Goal: Information Seeking & Learning: Learn about a topic

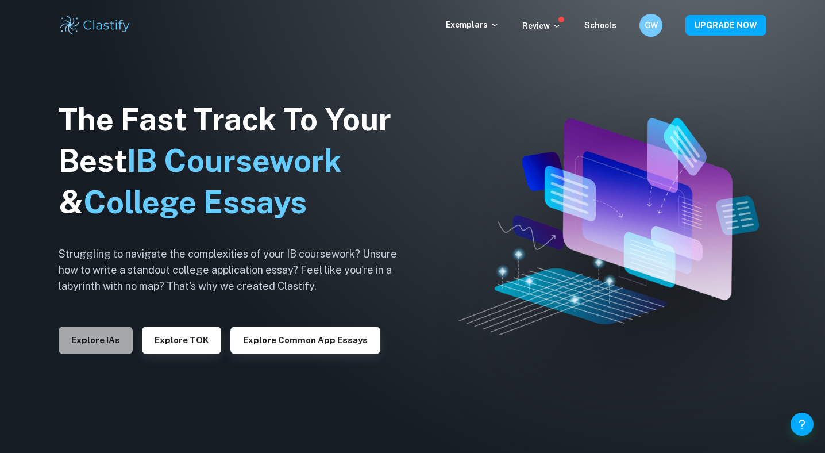
click at [87, 330] on button "Explore IAs" at bounding box center [96, 340] width 74 height 28
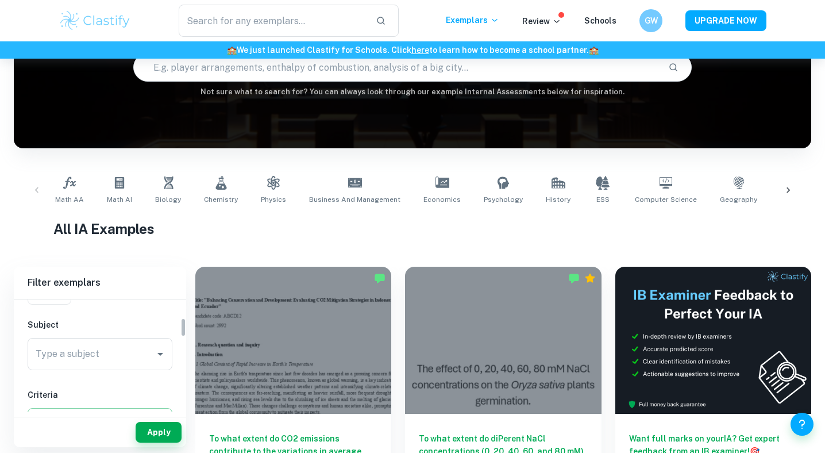
scroll to position [101, 0]
click at [111, 373] on input "Type a subject" at bounding box center [91, 366] width 117 height 22
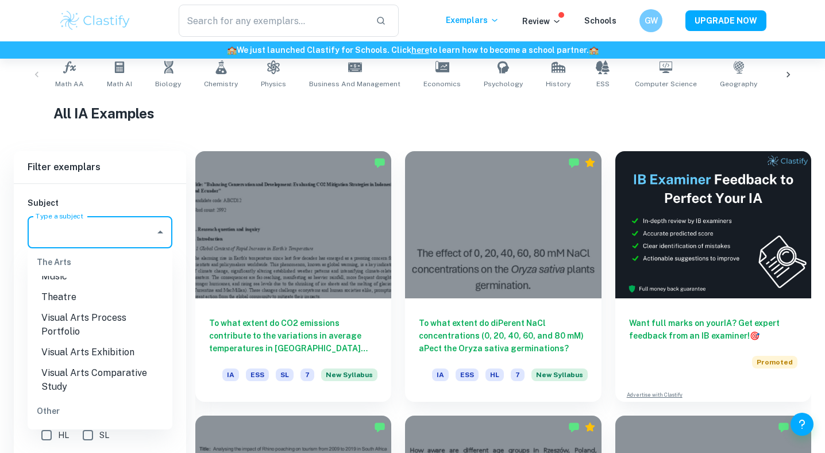
scroll to position [320, 0]
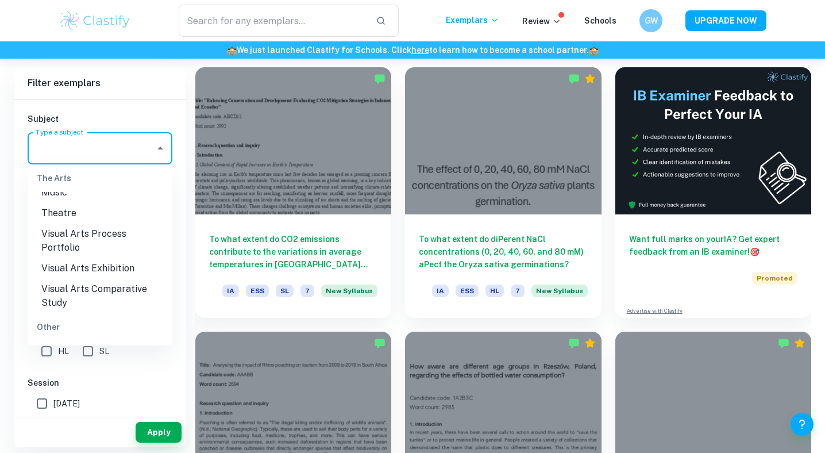
click at [79, 361] on li "Other" at bounding box center [100, 371] width 145 height 21
type input "Other"
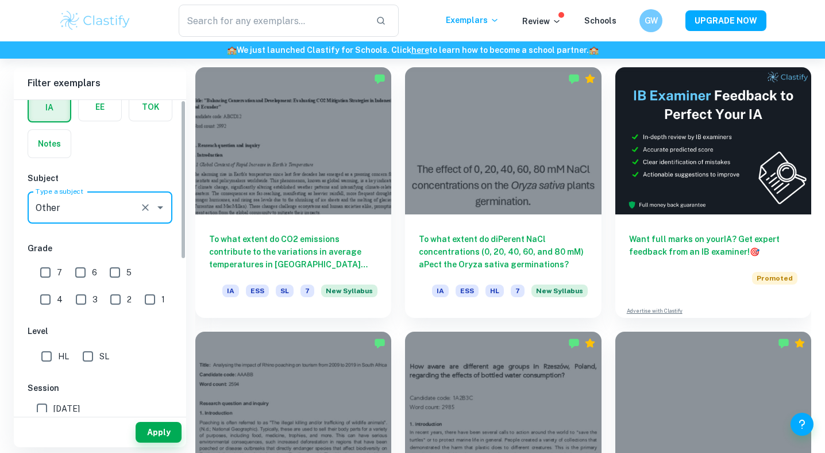
scroll to position [0, 0]
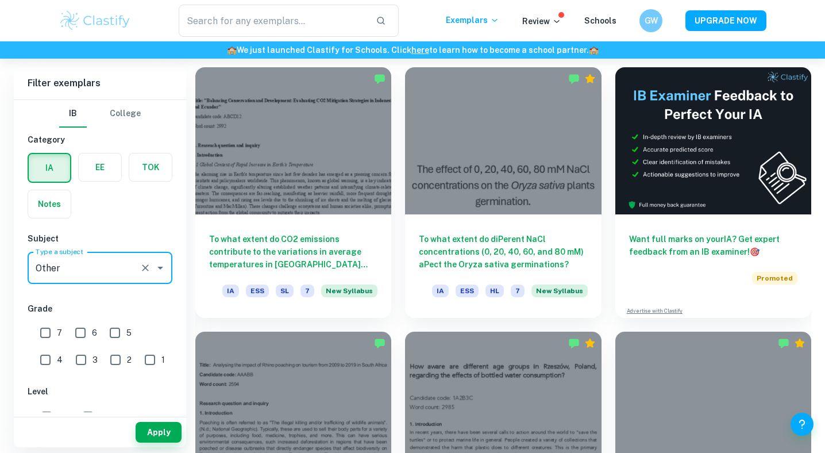
click at [147, 267] on icon "Clear" at bounding box center [145, 267] width 7 height 7
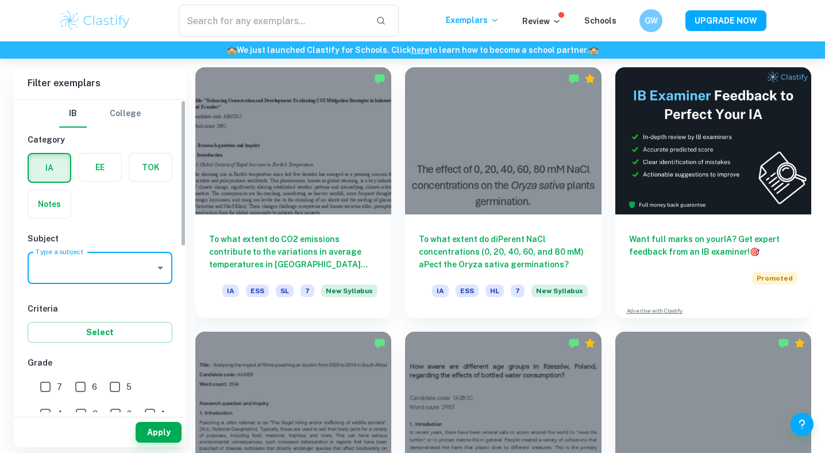
click at [132, 264] on input "Type a subject" at bounding box center [91, 268] width 117 height 22
click at [110, 327] on li "Physics" at bounding box center [100, 326] width 145 height 21
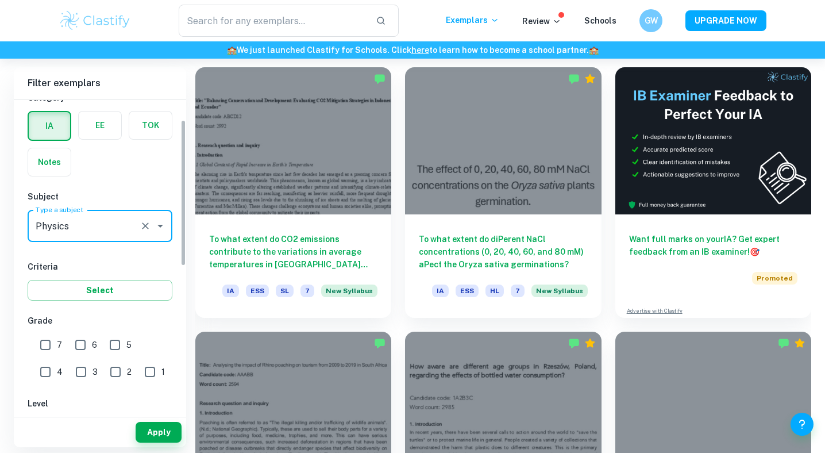
scroll to position [47, 0]
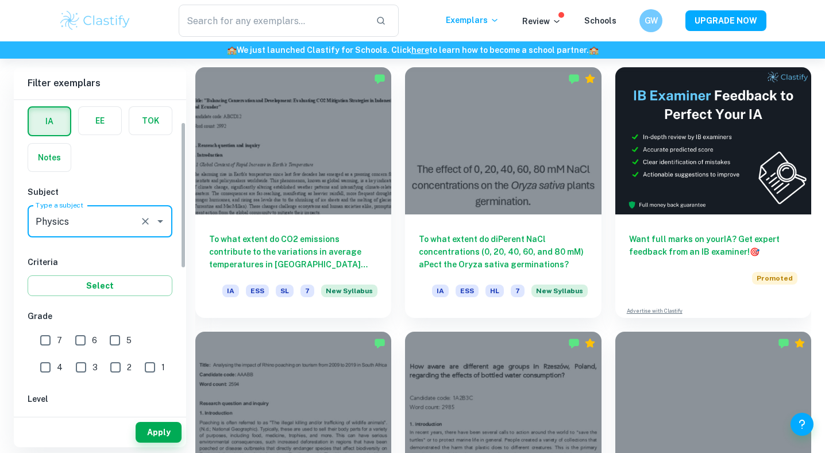
type input "Physics"
click at [49, 333] on input "7" at bounding box center [45, 340] width 23 height 23
checkbox input "true"
click at [76, 337] on input "6" at bounding box center [80, 340] width 23 height 23
checkbox input "true"
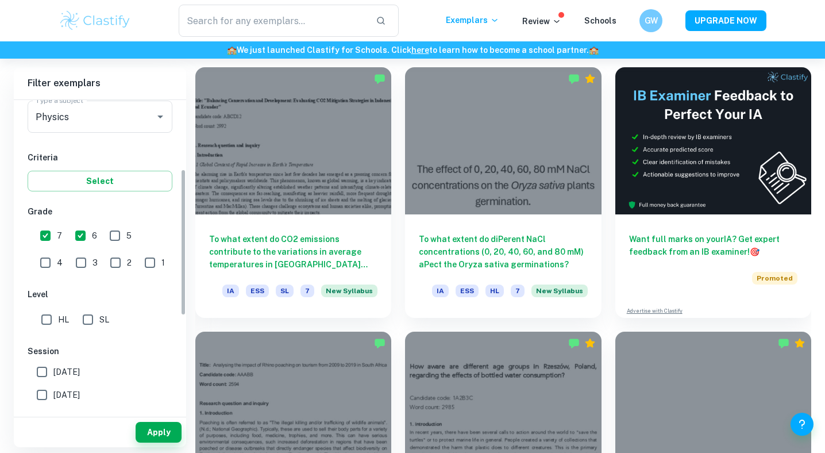
scroll to position [195, 0]
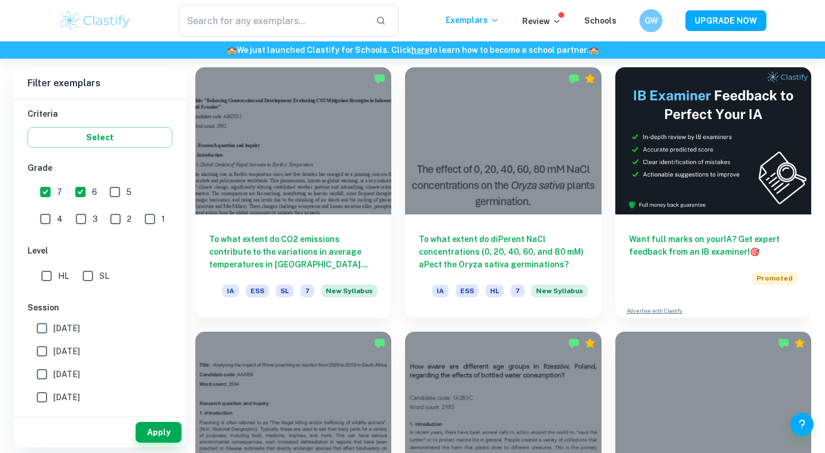
click at [45, 326] on input "May 2026" at bounding box center [41, 328] width 23 height 23
checkbox input "true"
click at [44, 345] on input "May 2025" at bounding box center [41, 351] width 23 height 23
checkbox input "true"
click at [43, 324] on input "May 2026" at bounding box center [41, 328] width 23 height 23
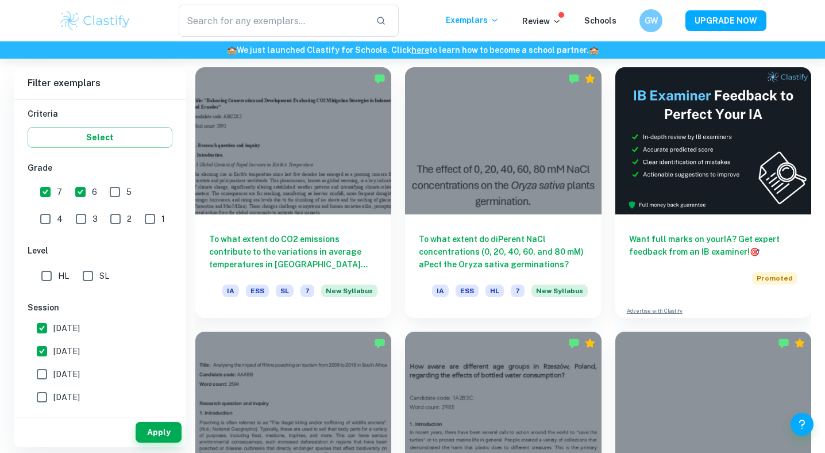
checkbox input "false"
click at [79, 273] on input "SL" at bounding box center [87, 275] width 23 height 23
checkbox input "true"
click at [174, 425] on button "Apply" at bounding box center [159, 432] width 46 height 21
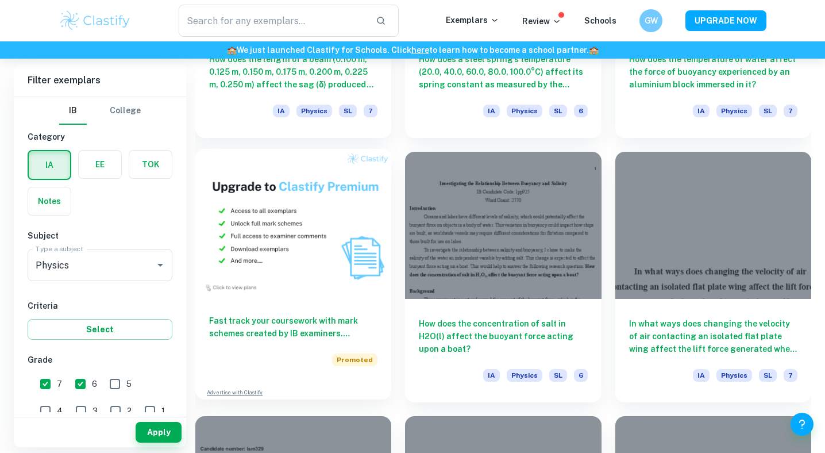
scroll to position [770, 0]
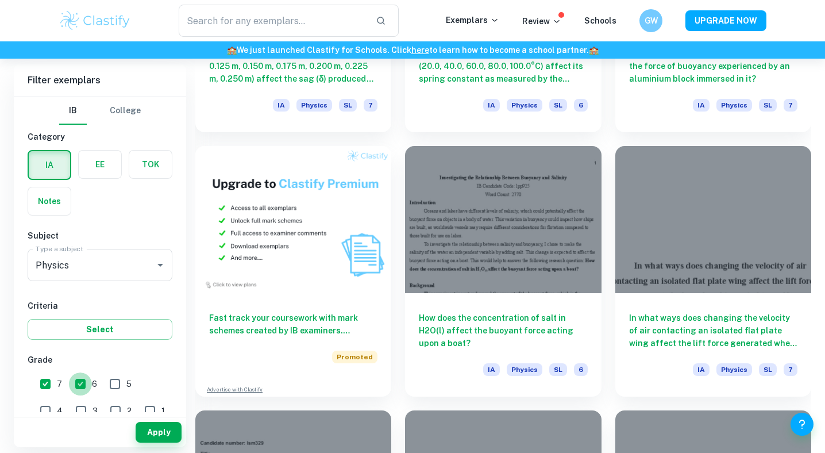
click at [76, 387] on input "6" at bounding box center [80, 383] width 23 height 23
checkbox input "false"
click at [165, 425] on button "Apply" at bounding box center [159, 432] width 46 height 21
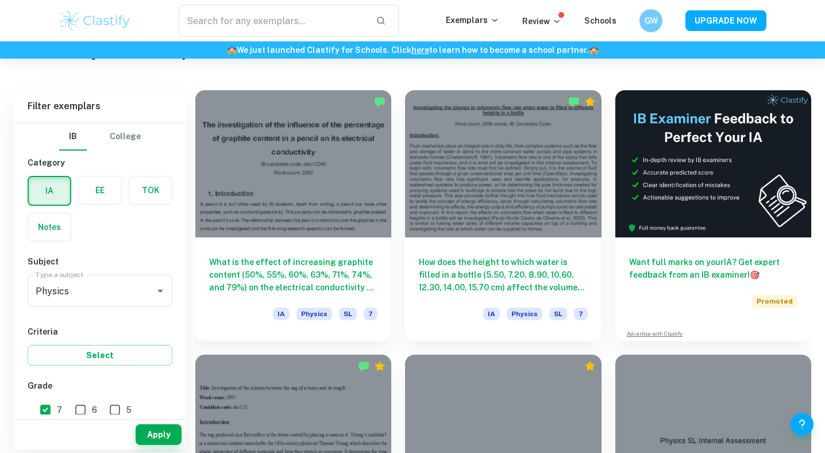
scroll to position [299, 0]
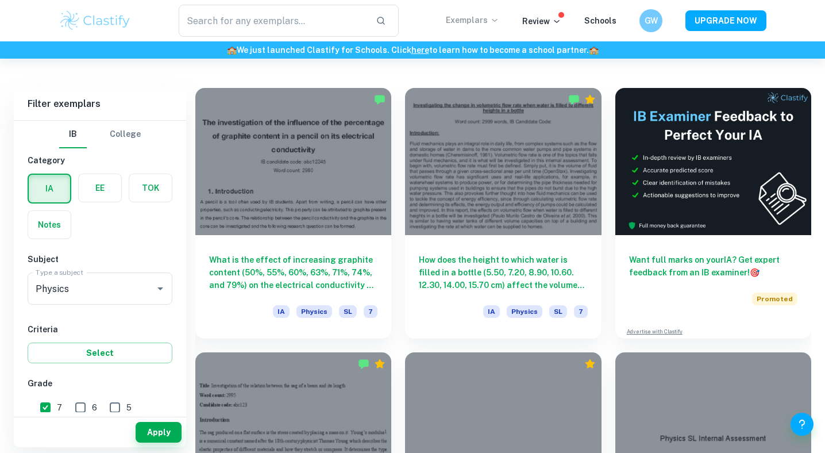
click at [467, 16] on p "Exemplars" at bounding box center [472, 20] width 53 height 13
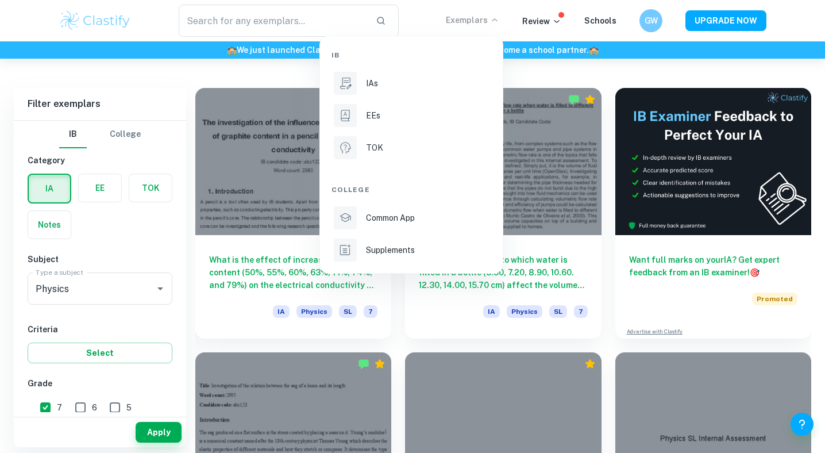
click at [145, 307] on div at bounding box center [412, 226] width 825 height 453
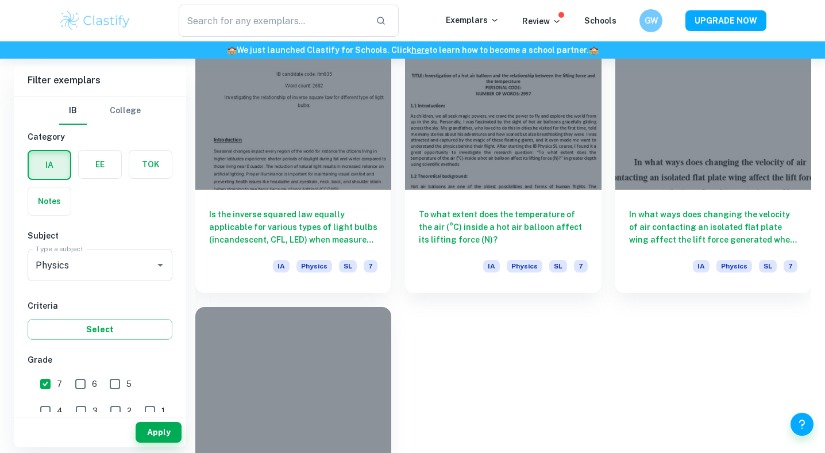
scroll to position [1242, 0]
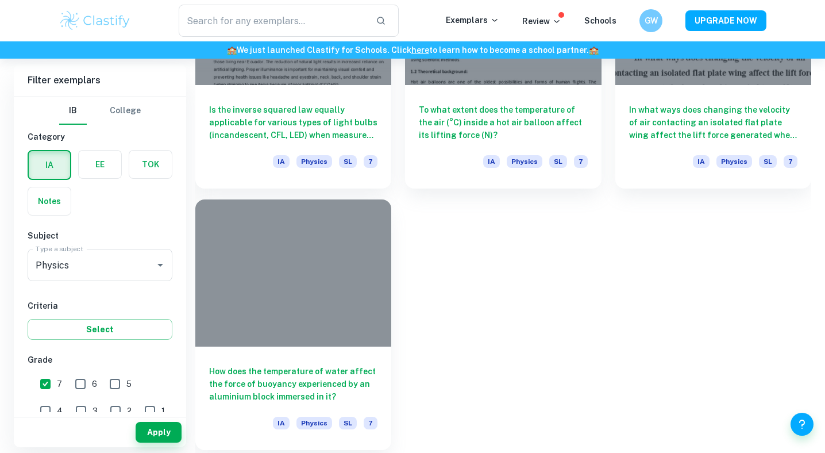
click at [295, 305] on div at bounding box center [293, 272] width 196 height 147
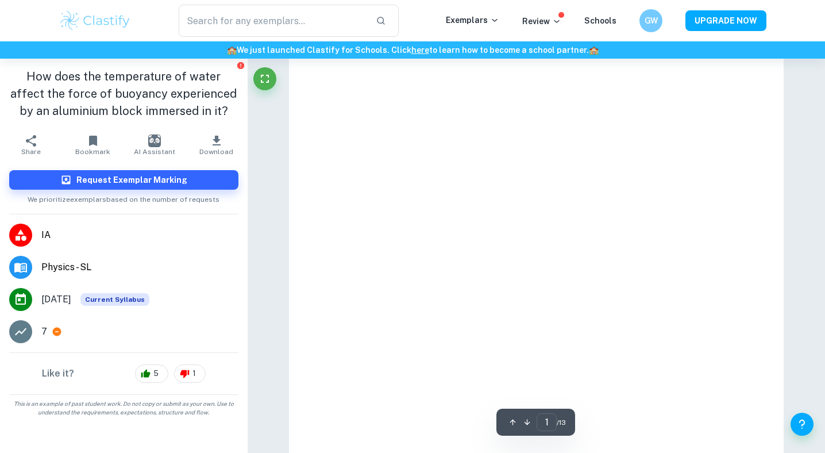
scroll to position [80, 0]
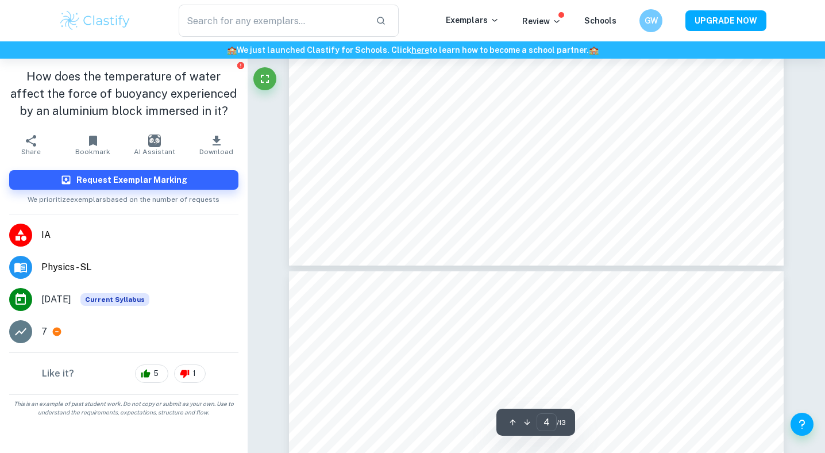
type input "5"
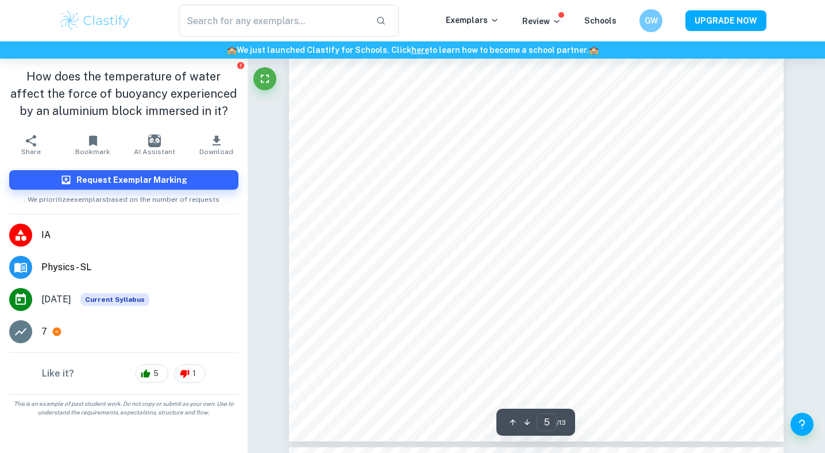
scroll to position [3311, 0]
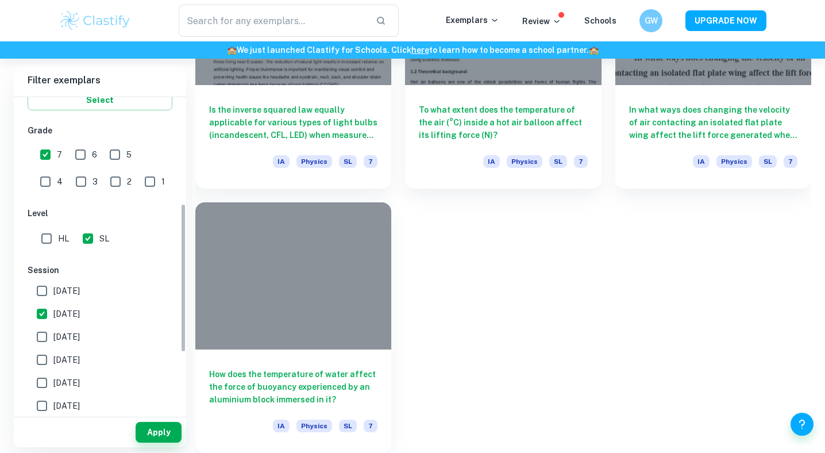
scroll to position [243, 0]
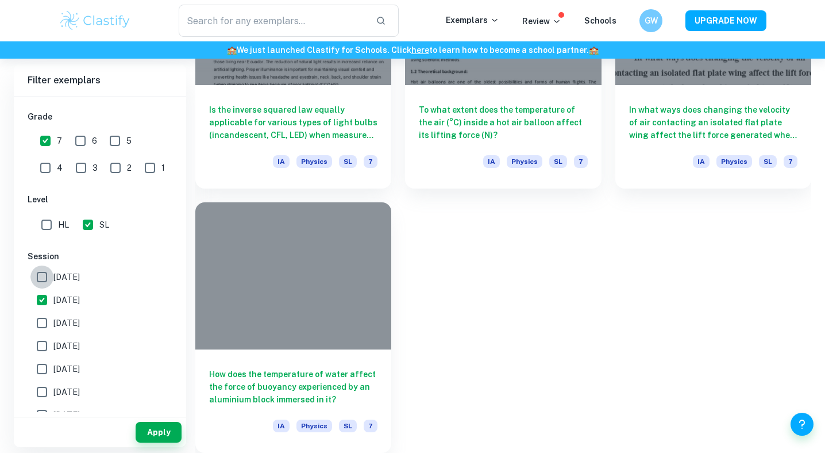
click at [47, 285] on input "May 2026" at bounding box center [41, 276] width 23 height 23
checkbox input "true"
click at [47, 307] on input "May 2025" at bounding box center [41, 299] width 23 height 23
click at [154, 433] on button "Apply" at bounding box center [159, 432] width 46 height 21
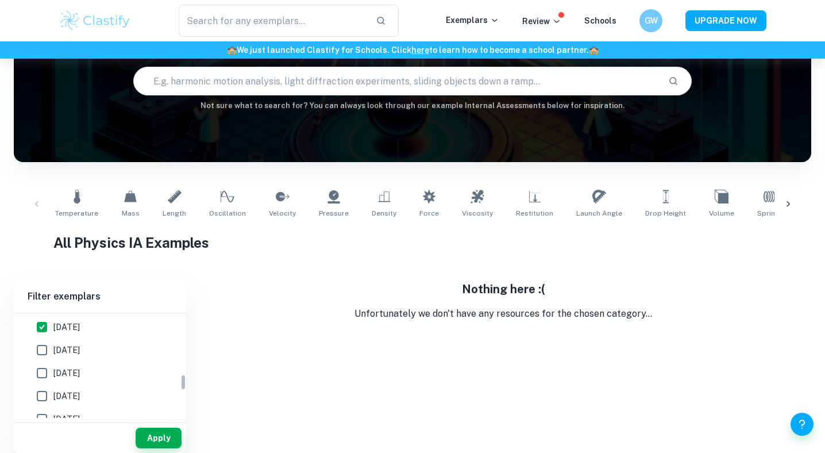
scroll to position [380, 0]
click at [47, 383] on input "May 2025" at bounding box center [41, 378] width 23 height 23
checkbox input "true"
click at [45, 396] on input "November 2024" at bounding box center [41, 401] width 23 height 23
checkbox input "true"
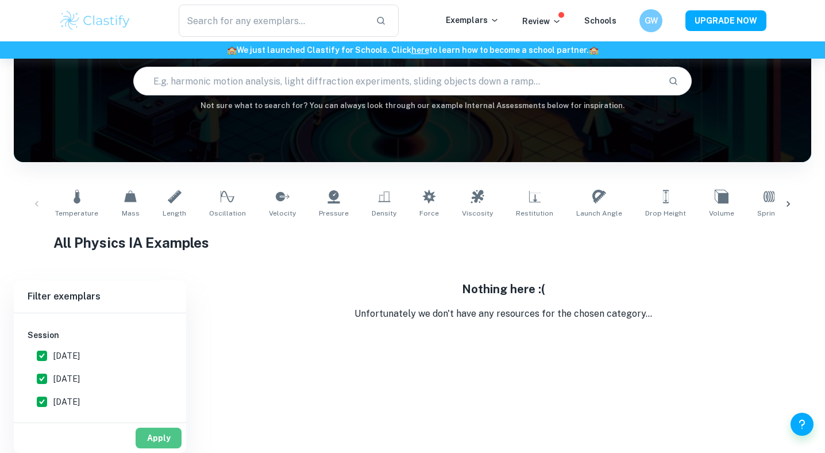
click at [157, 437] on button "Apply" at bounding box center [159, 437] width 46 height 21
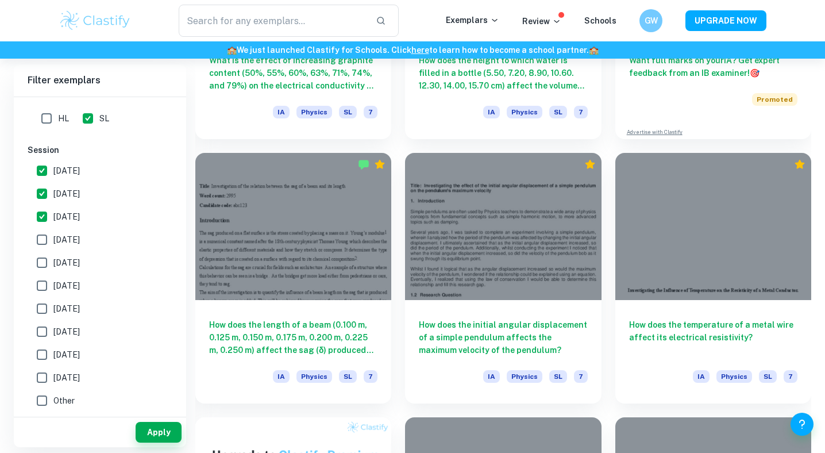
scroll to position [544, 0]
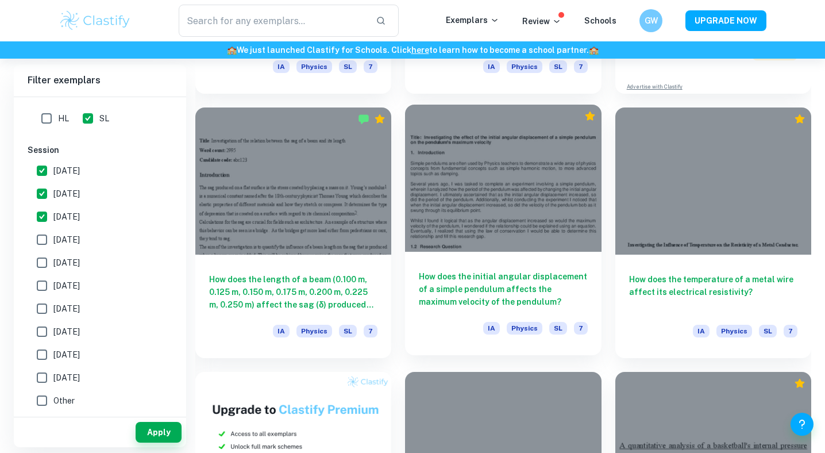
click at [463, 176] on div at bounding box center [503, 178] width 196 height 147
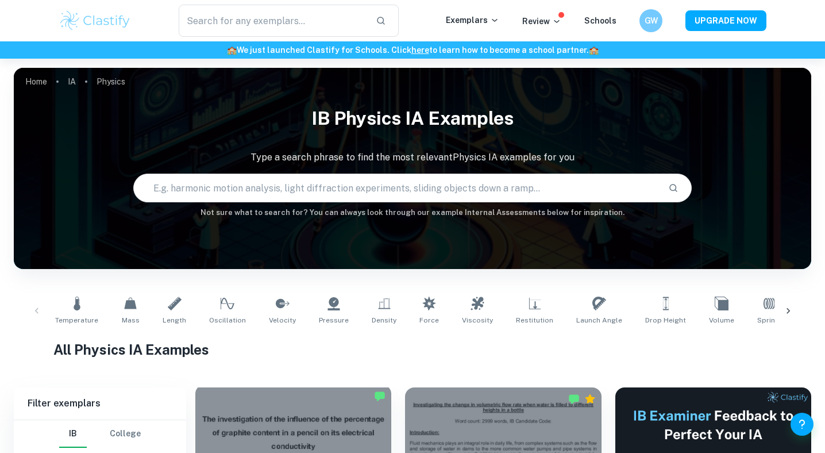
scroll to position [280, 0]
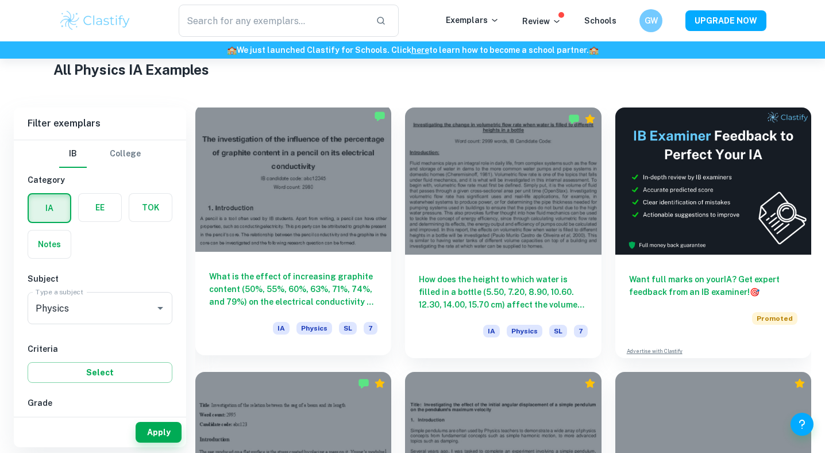
click at [296, 182] on div at bounding box center [293, 178] width 196 height 147
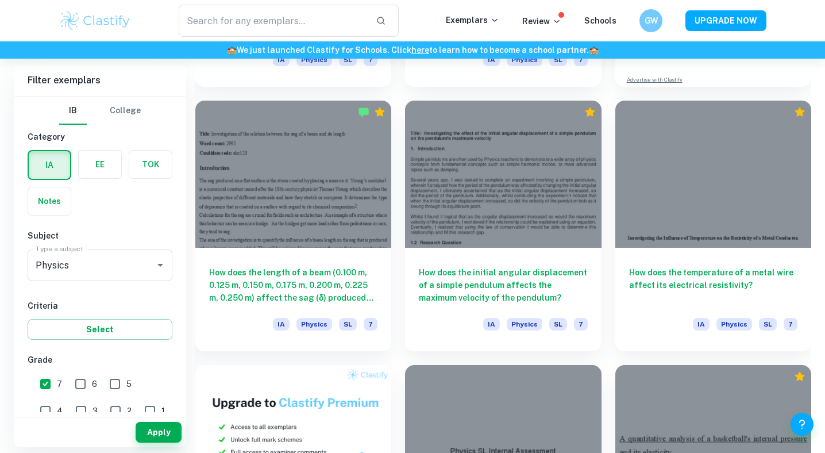
scroll to position [560, 0]
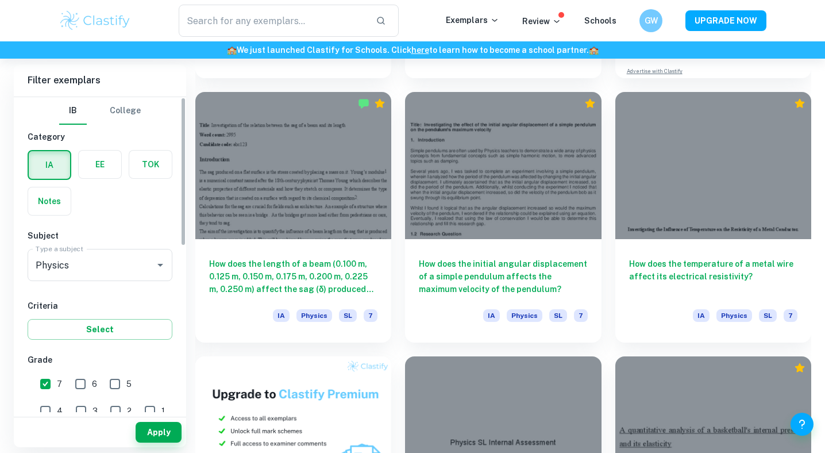
click at [115, 242] on div "Subject Type a subject Physics Type a subject" at bounding box center [100, 257] width 145 height 56
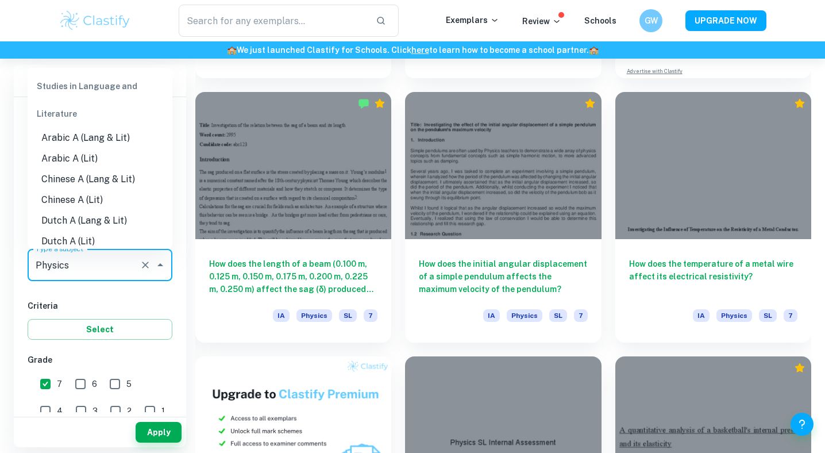
click at [111, 267] on input "Physics" at bounding box center [84, 265] width 102 height 22
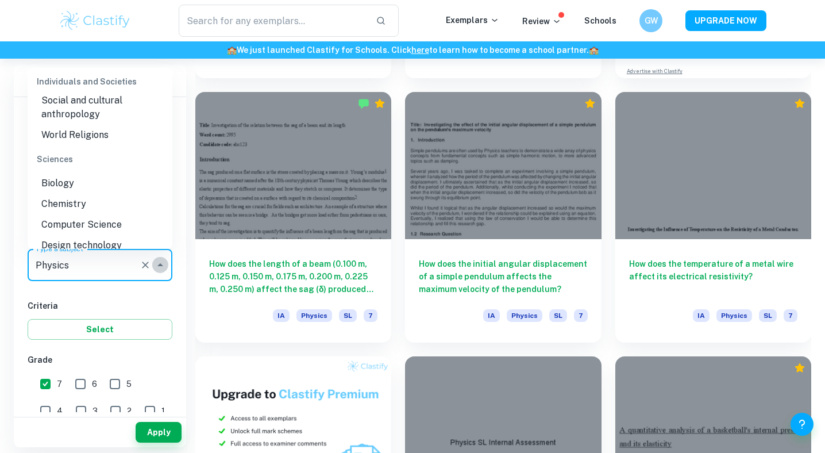
click at [159, 272] on button "Close" at bounding box center [160, 265] width 16 height 16
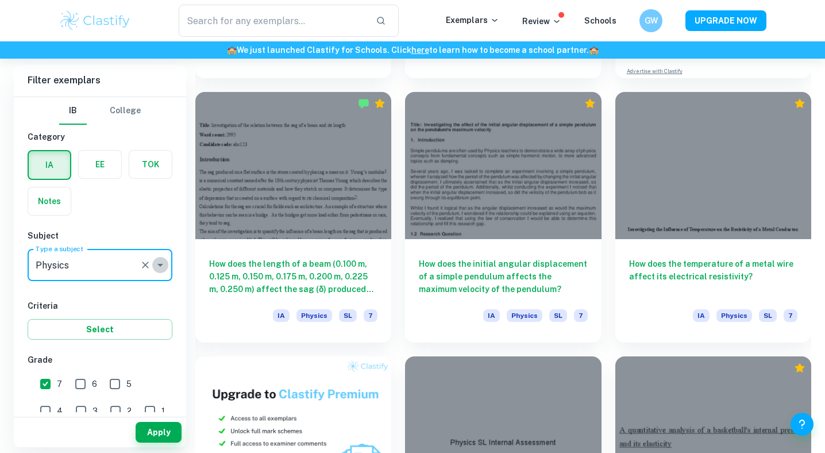
click at [159, 272] on button "Open" at bounding box center [160, 265] width 16 height 16
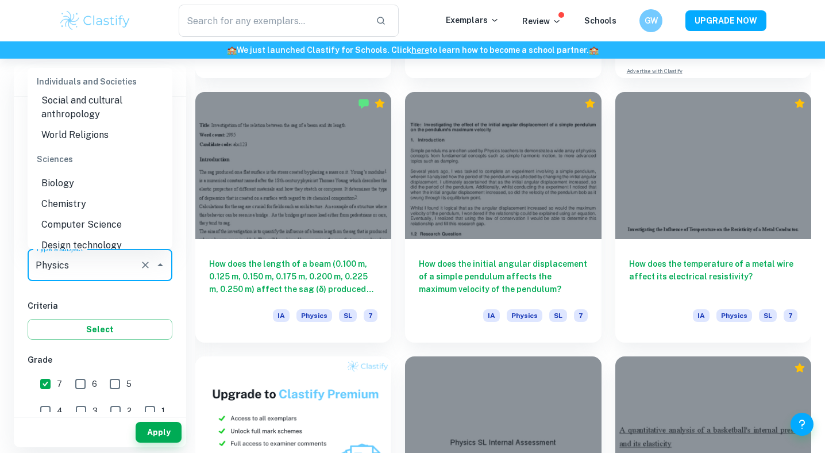
click at [101, 214] on li "Computer Science" at bounding box center [100, 224] width 145 height 21
type input "Computer Science"
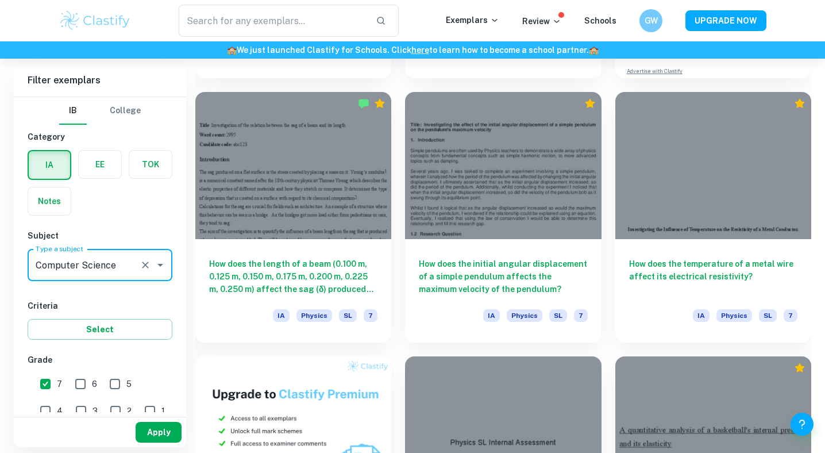
click at [168, 426] on button "Apply" at bounding box center [159, 432] width 46 height 21
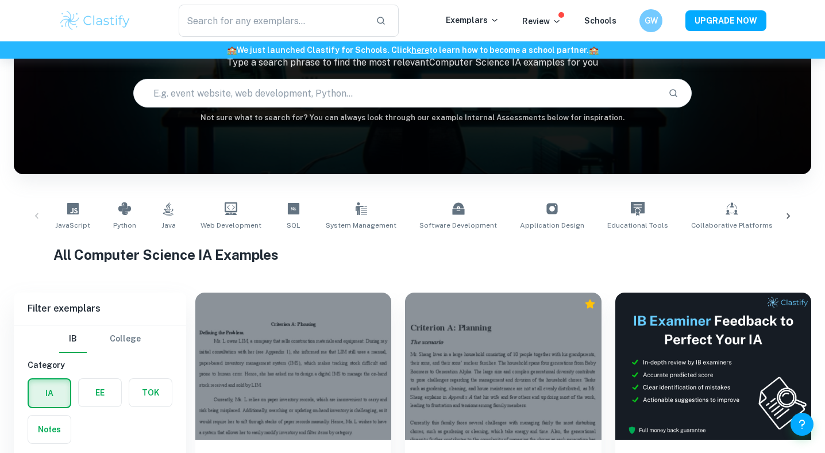
scroll to position [185, 0]
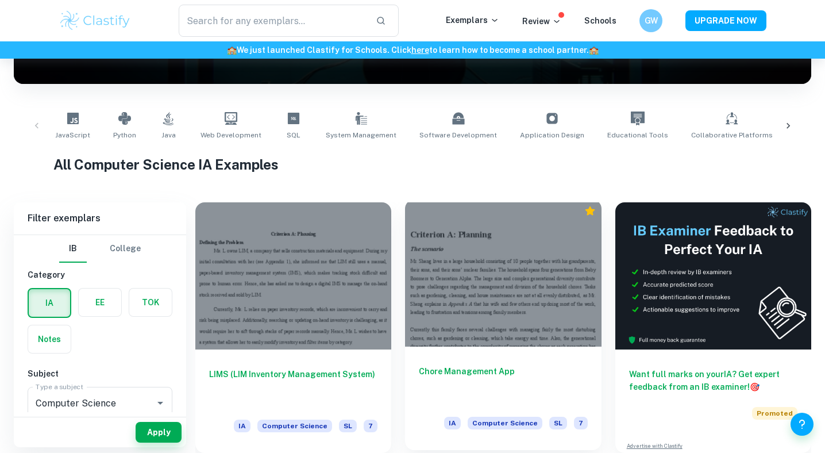
click at [481, 263] on div at bounding box center [503, 272] width 196 height 147
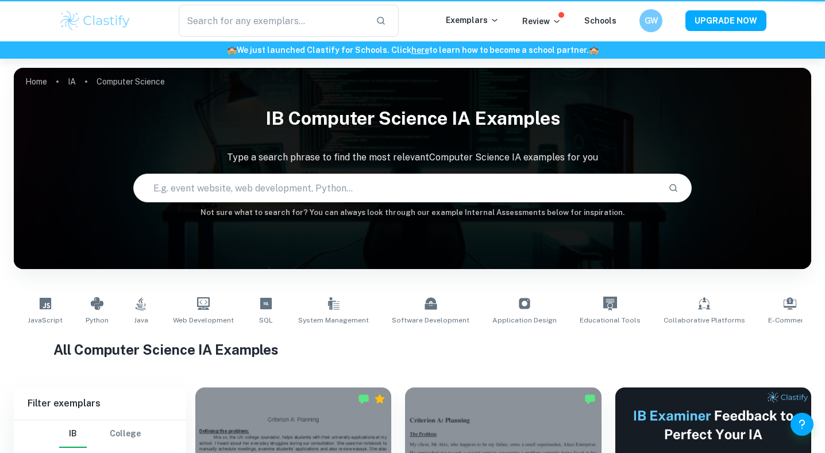
scroll to position [185, 0]
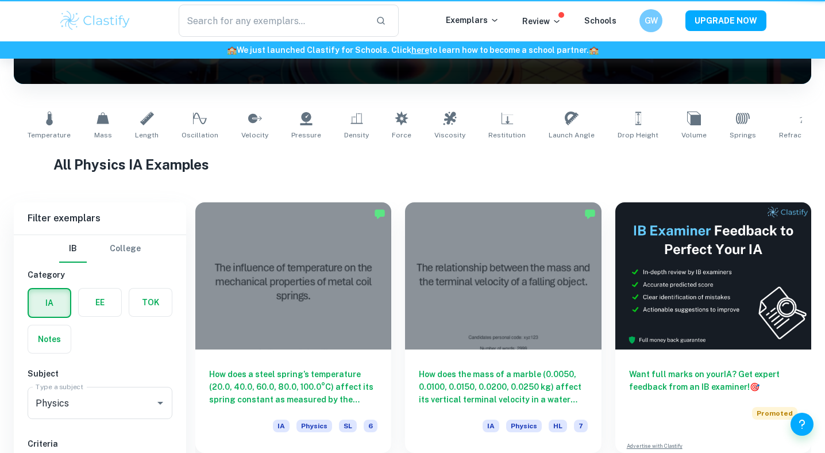
type input "Physics"
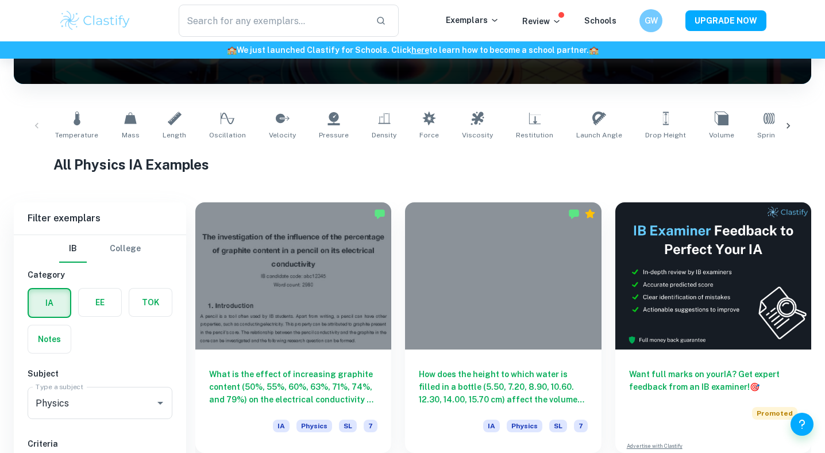
scroll to position [317, 0]
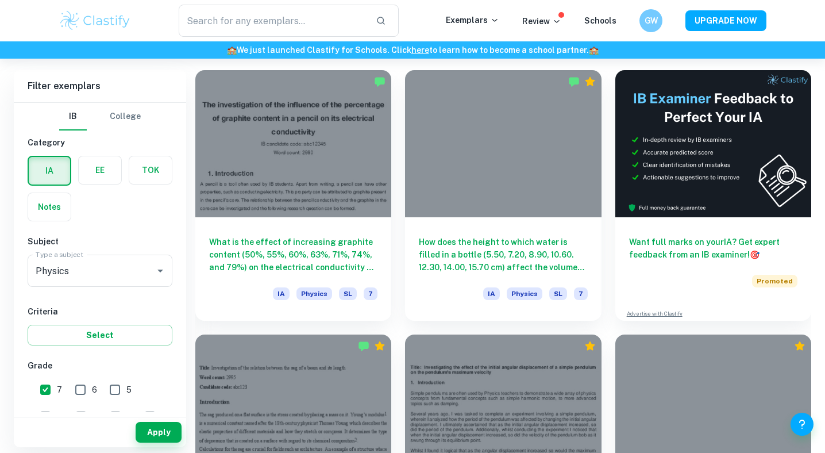
click at [169, 94] on h6 "Filter exemplars" at bounding box center [100, 86] width 172 height 32
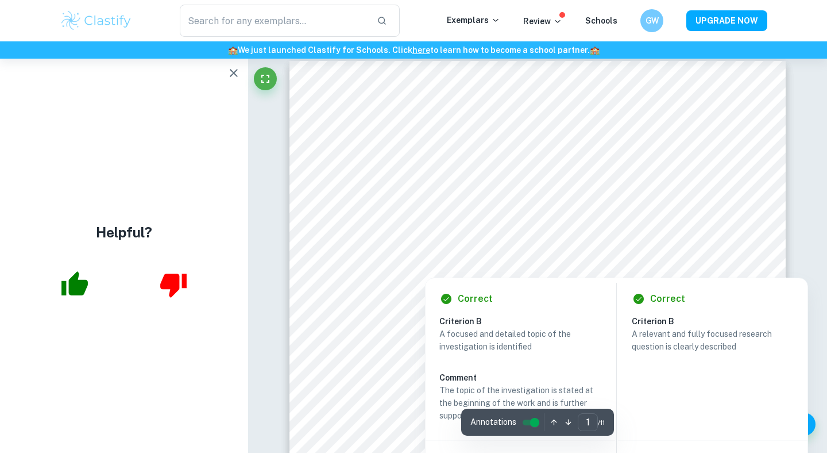
scroll to position [22, 0]
